Goal: Check status: Check status

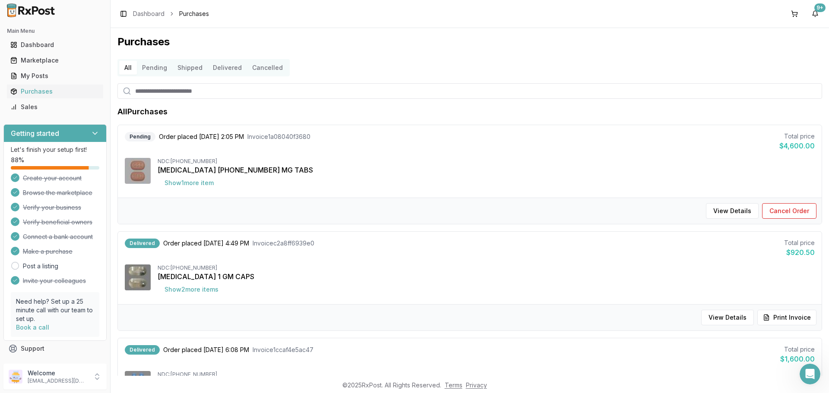
click at [40, 2] on div at bounding box center [55, 10] width 110 height 21
click at [48, 45] on div "Dashboard" at bounding box center [54, 45] width 89 height 9
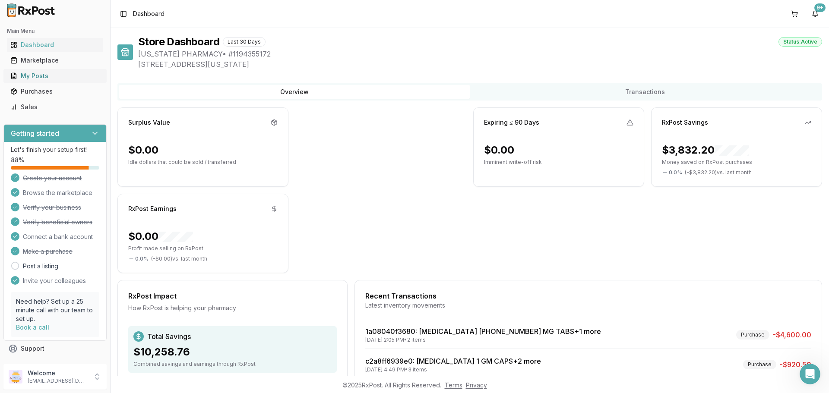
click at [75, 76] on div "My Posts" at bounding box center [54, 76] width 89 height 9
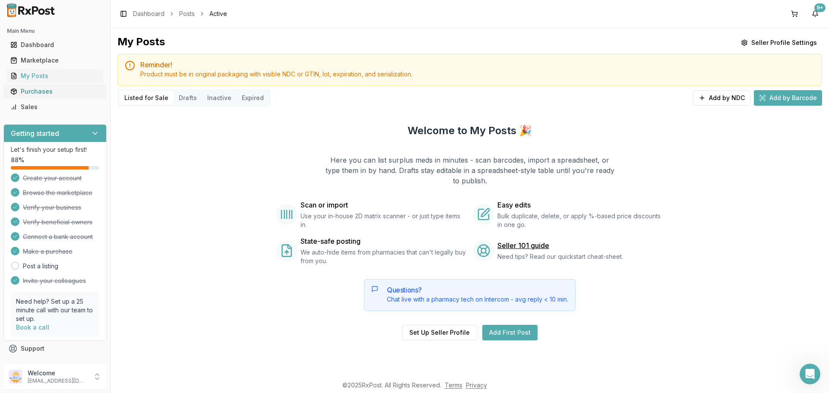
click at [52, 87] on link "Purchases" at bounding box center [55, 92] width 96 height 16
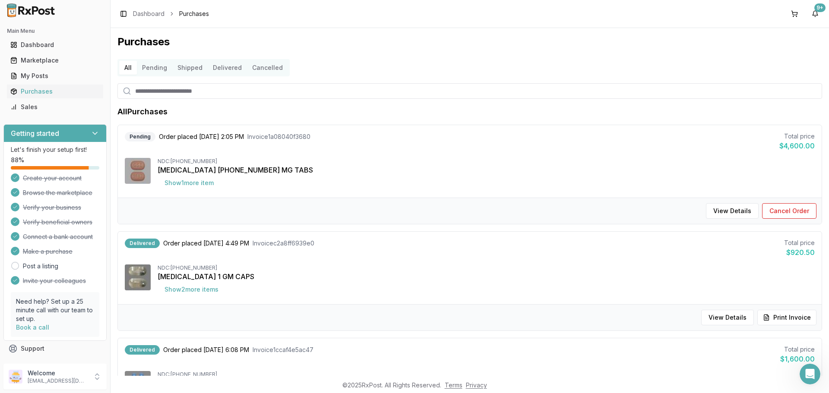
click at [230, 63] on button "Delivered" at bounding box center [227, 68] width 39 height 14
click at [764, 211] on button "Confirm Delivered" at bounding box center [778, 211] width 75 height 16
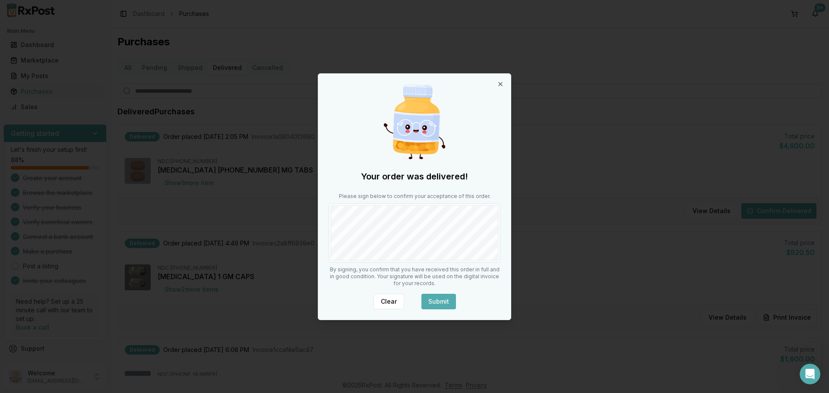
click at [444, 296] on button "Submit" at bounding box center [438, 302] width 35 height 16
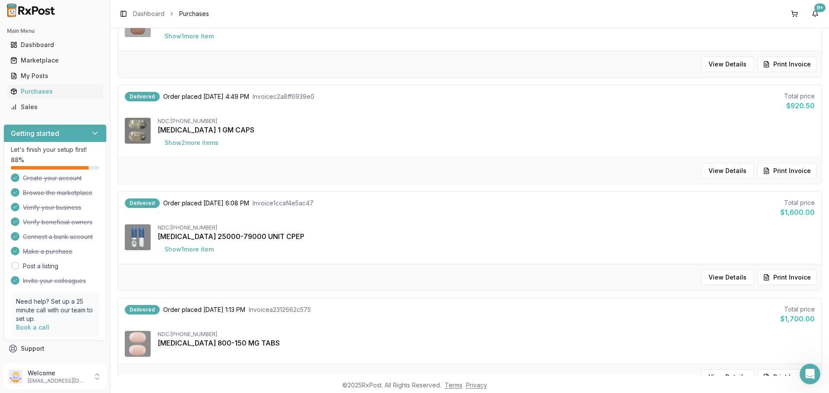
scroll to position [43, 0]
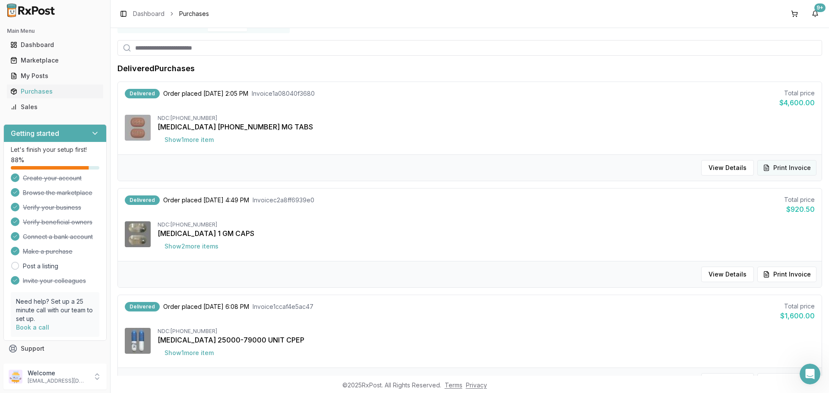
click at [769, 165] on button "Print Invoice" at bounding box center [786, 168] width 59 height 16
